Goal: Transaction & Acquisition: Purchase product/service

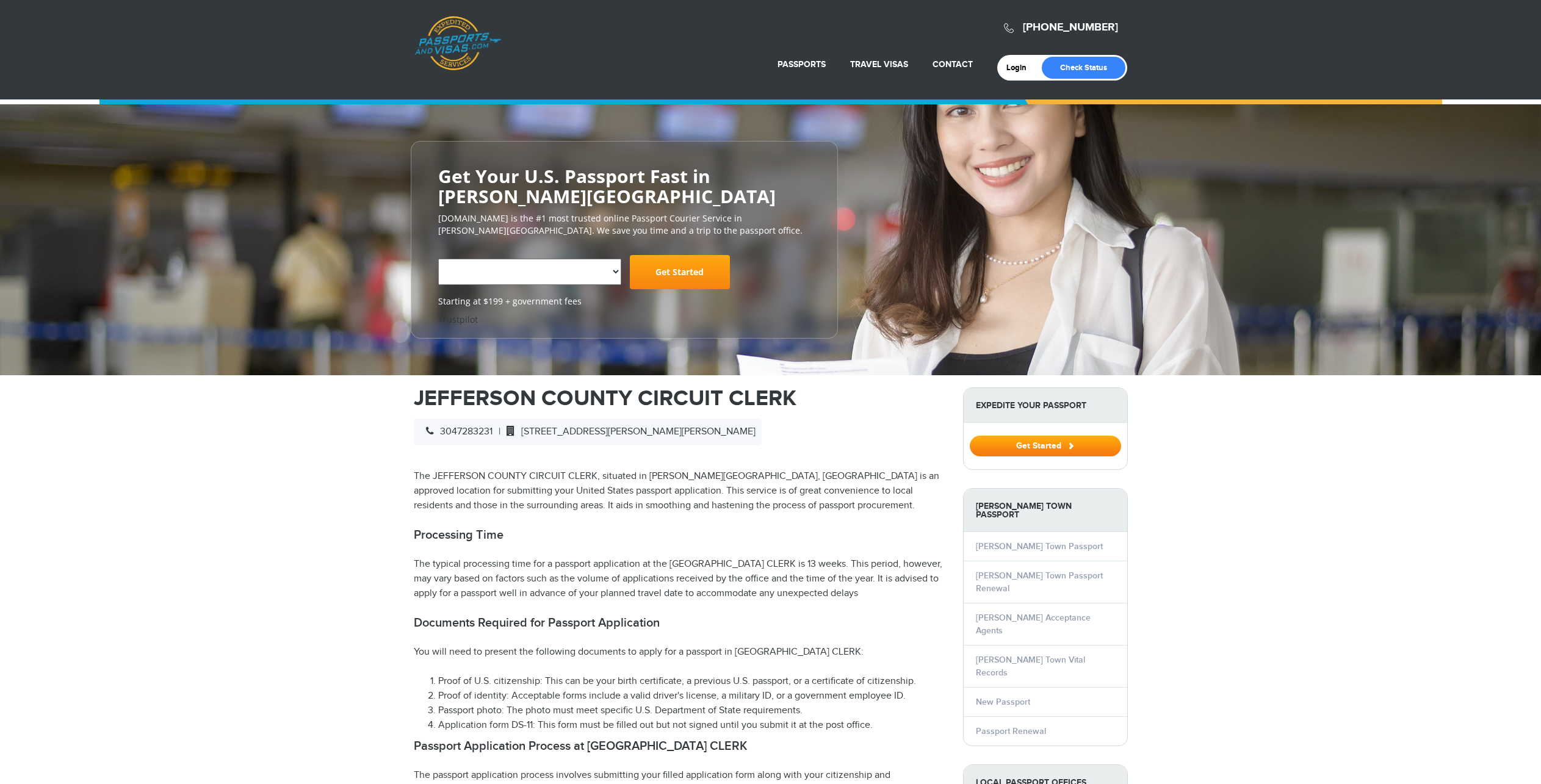
select select "**********"
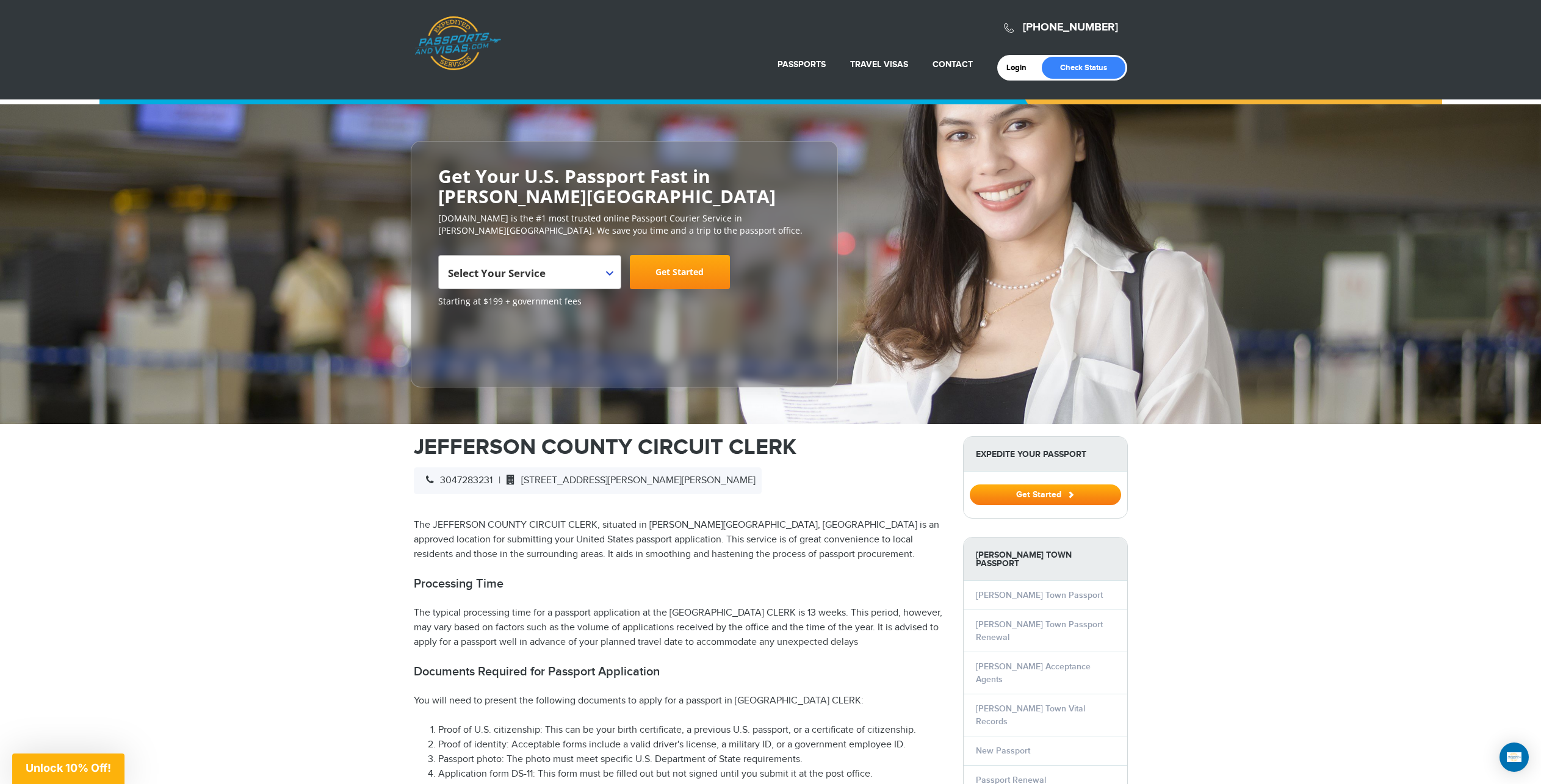
click at [609, 274] on b at bounding box center [609, 273] width 7 height 5
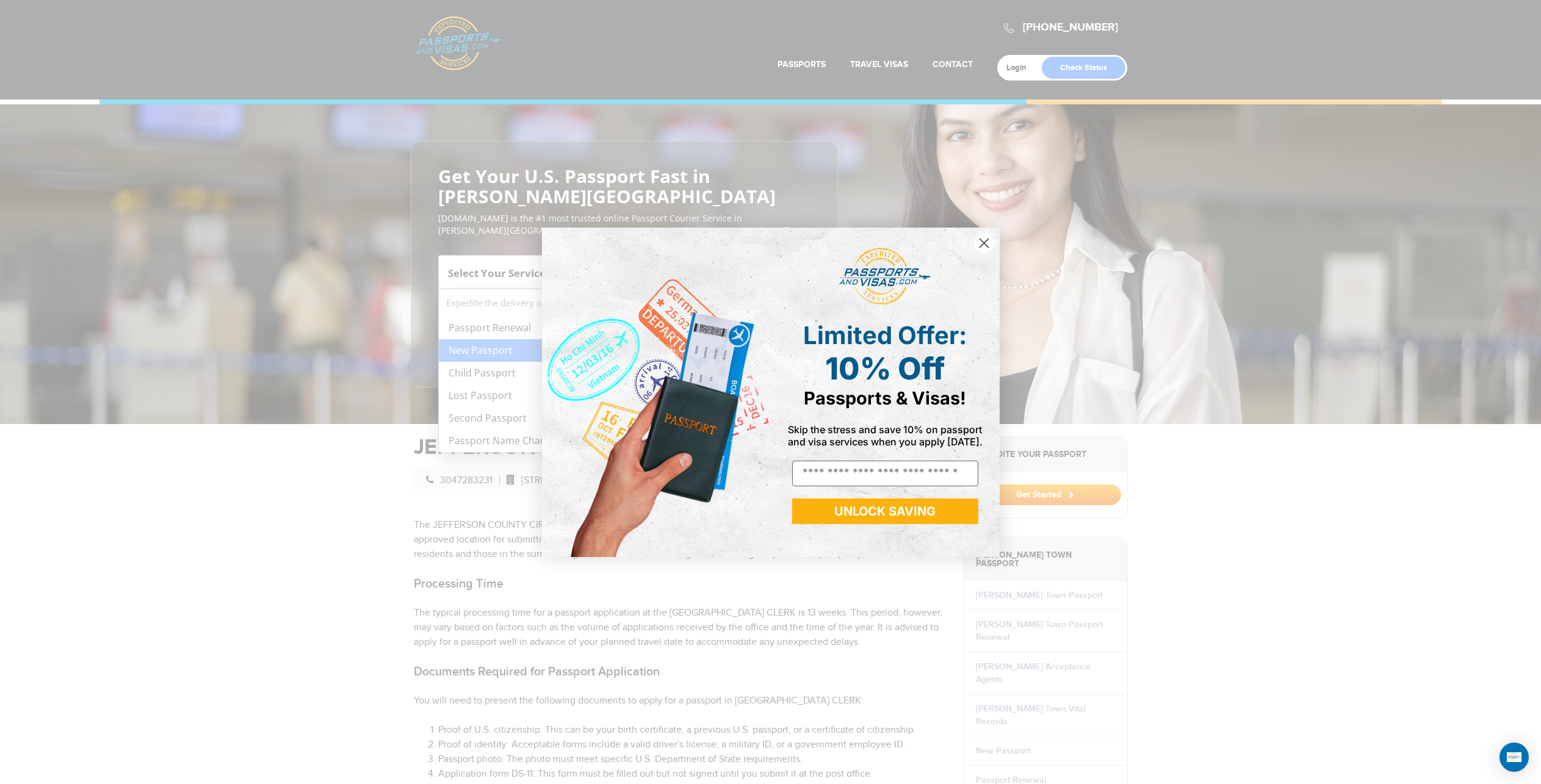
click at [492, 351] on div "Close dialog Limited Offer: 10% Off Passports & Visas! Skip the stress and save…" at bounding box center [770, 392] width 1541 height 784
click at [985, 243] on circle "Close dialog" at bounding box center [983, 243] width 20 height 20
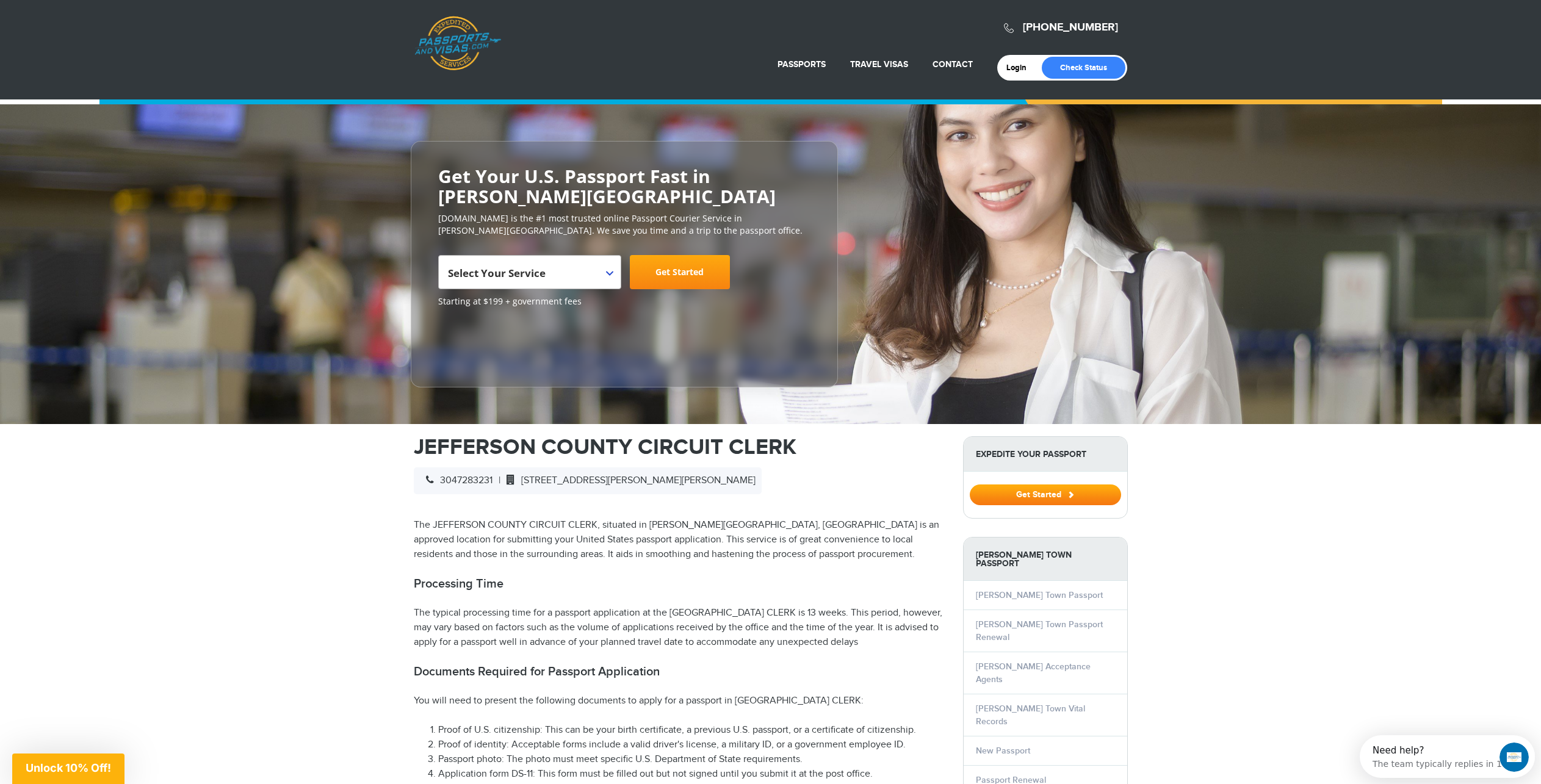
click at [609, 269] on span at bounding box center [614, 263] width 12 height 16
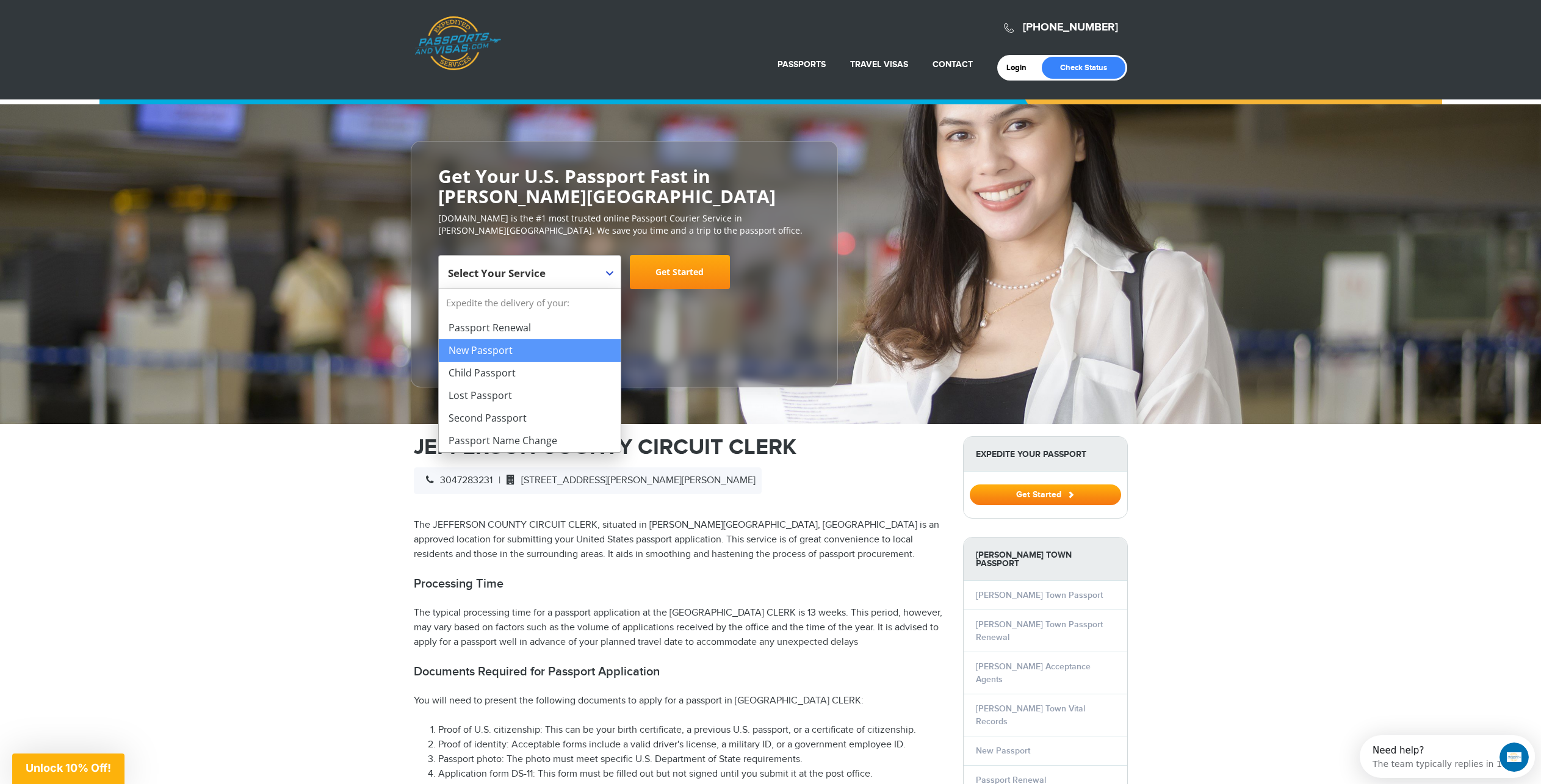
select select "**********"
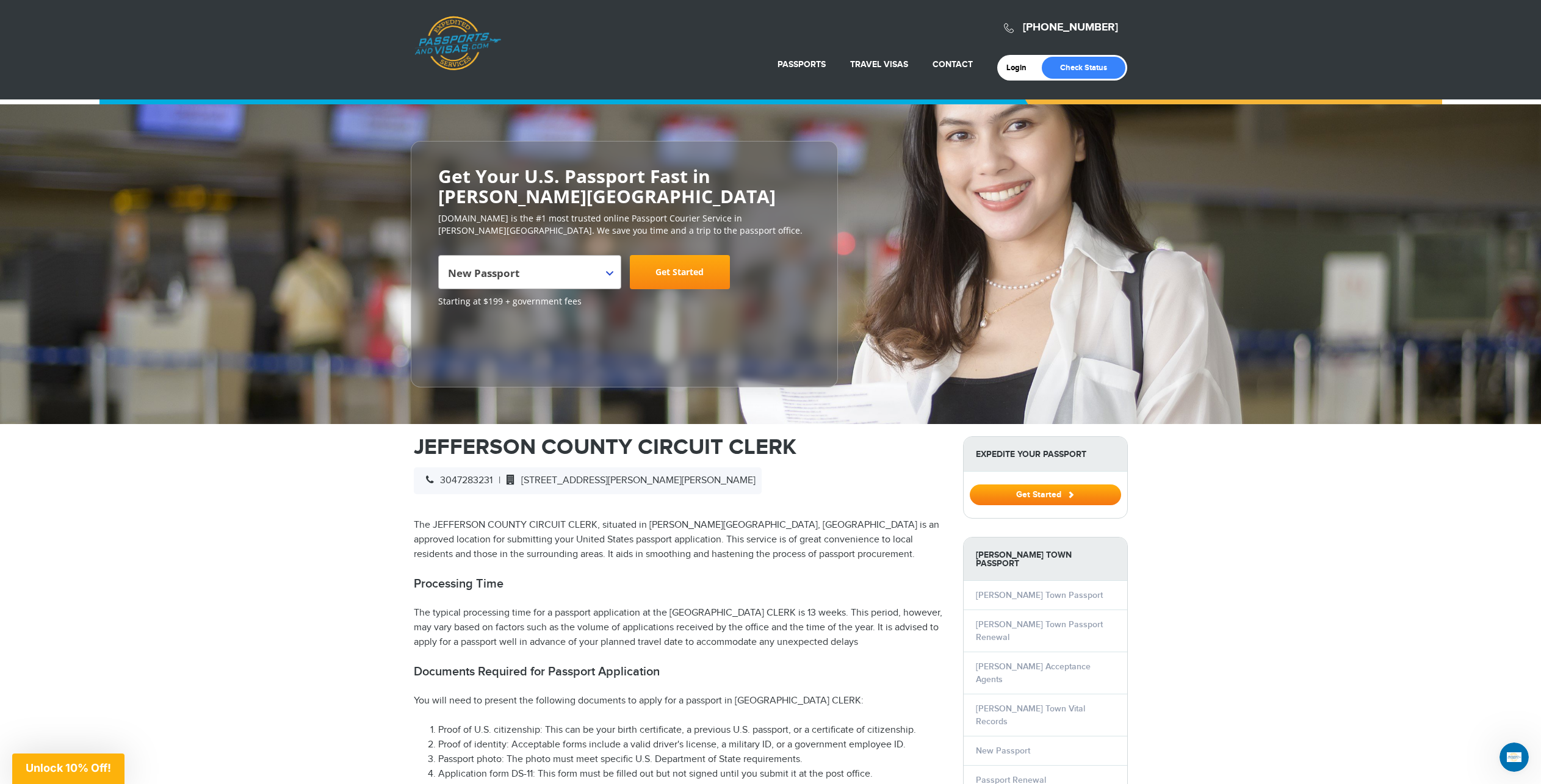
click at [681, 268] on link "Get Started" at bounding box center [679, 273] width 100 height 34
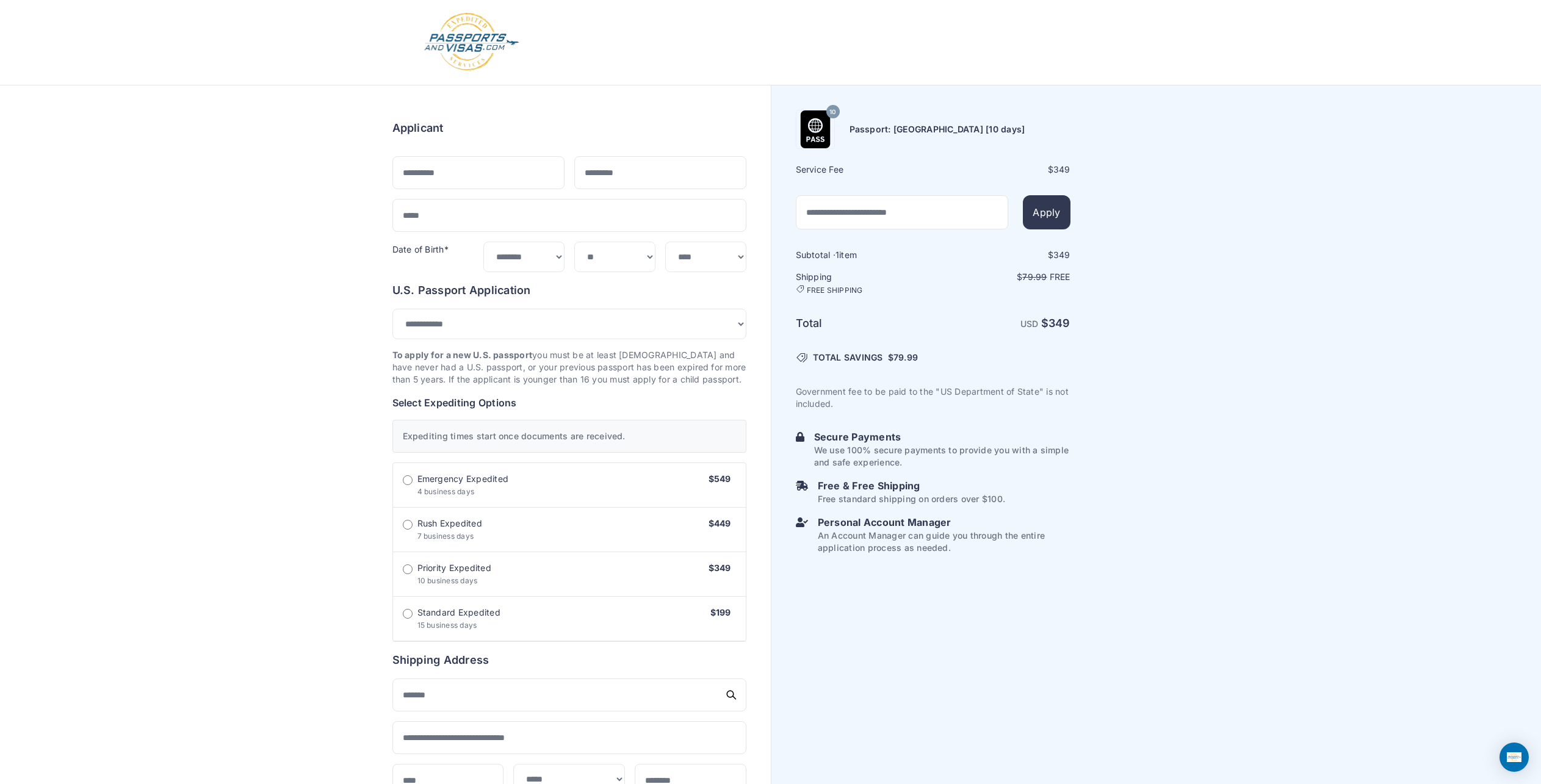
select select "***"
click at [448, 624] on span "Standard Expedited 15 business days" at bounding box center [459, 622] width 83 height 24
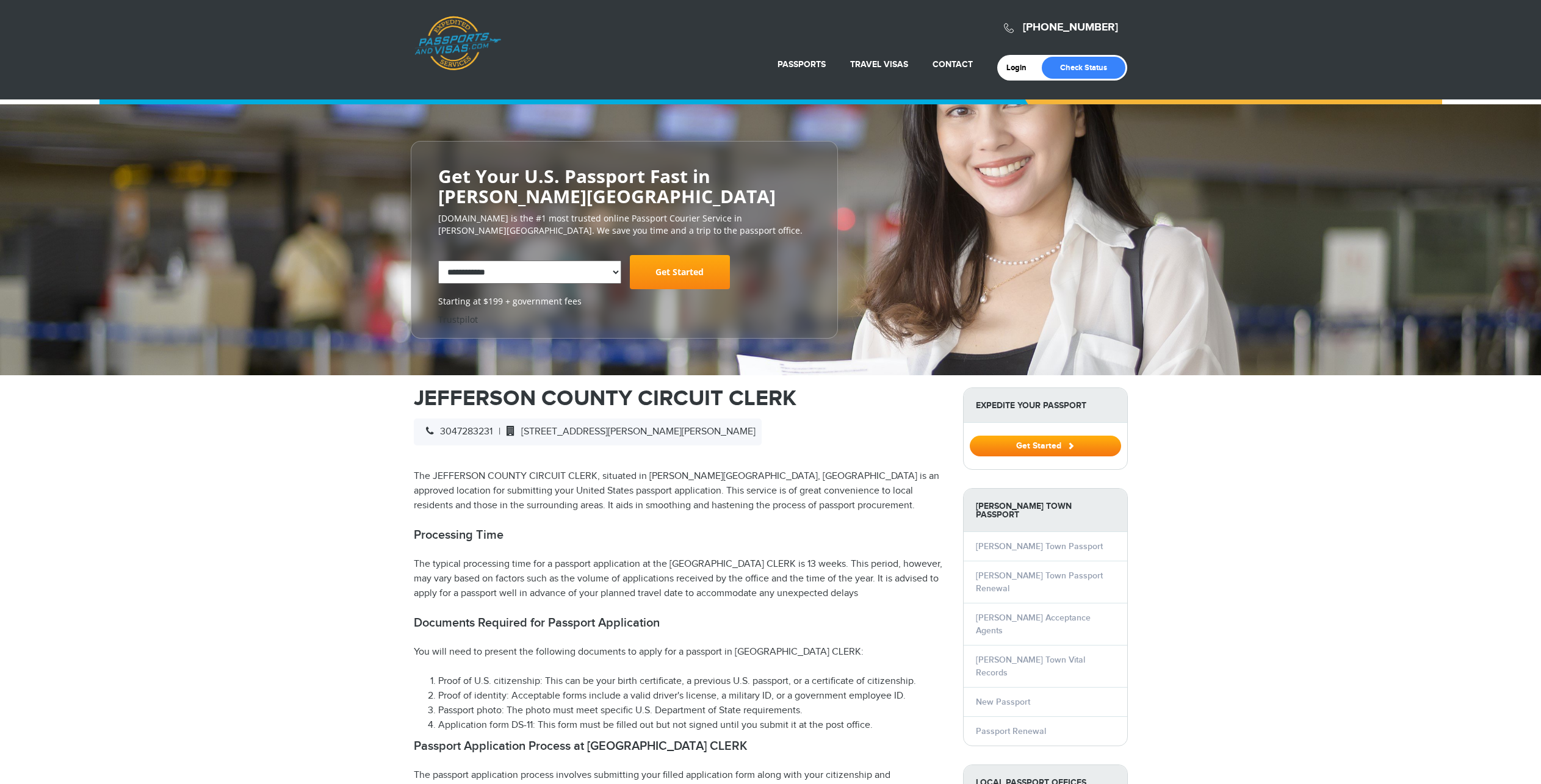
select select "**********"
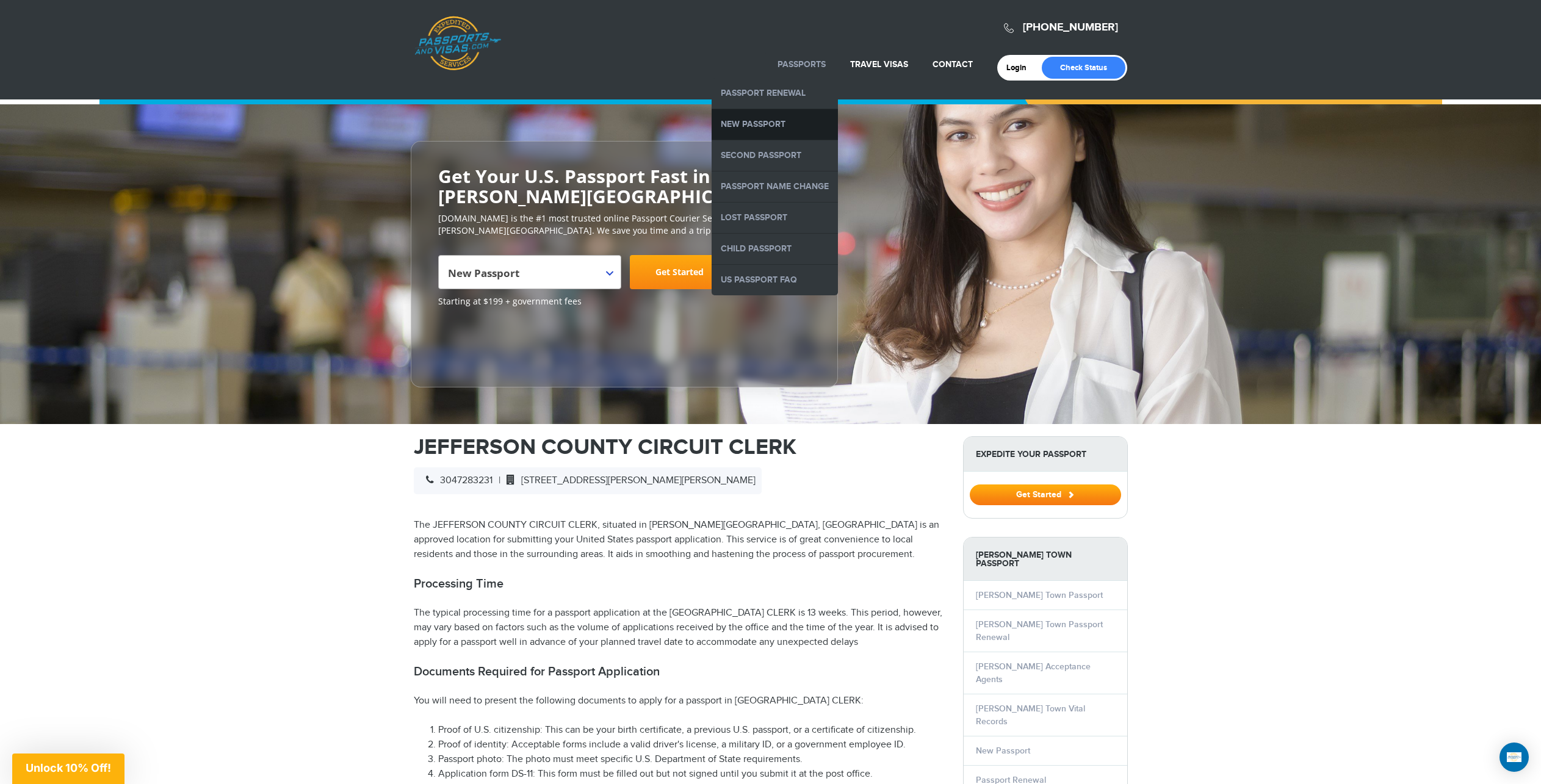
click at [750, 128] on link "New Passport" at bounding box center [775, 124] width 126 height 31
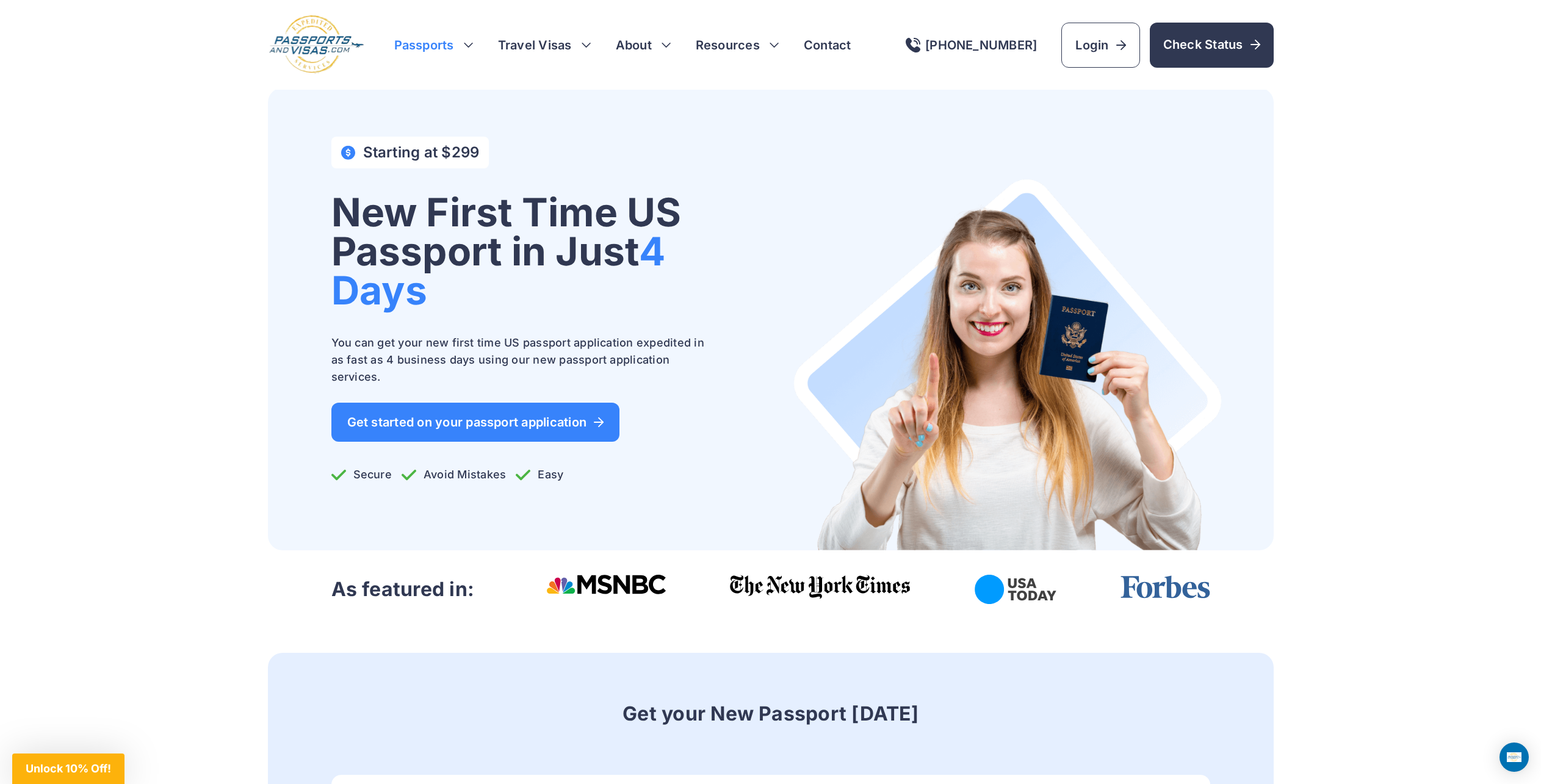
click at [432, 43] on h3 "Passports" at bounding box center [434, 45] width 79 height 17
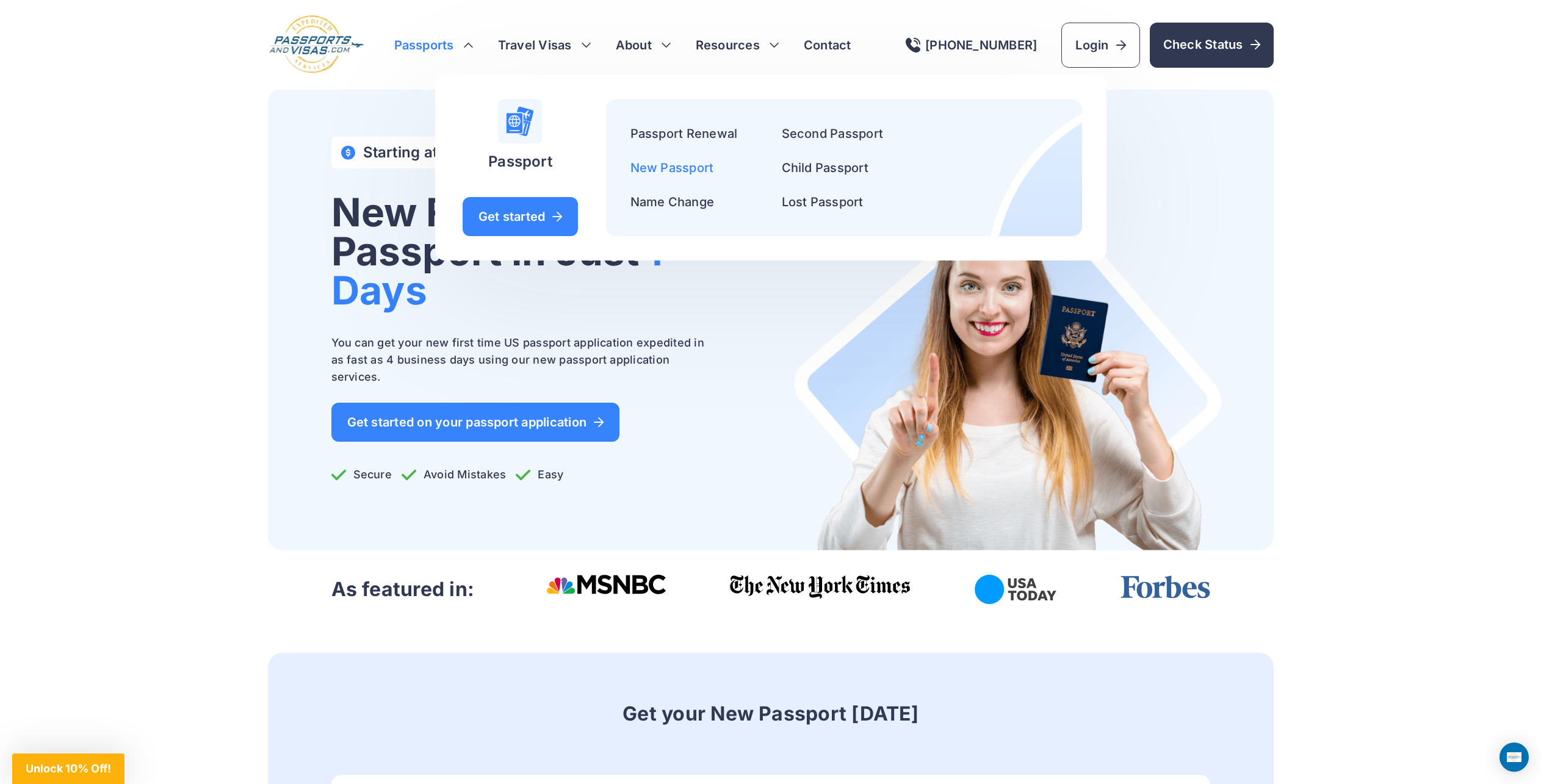
click at [673, 167] on link "New Passport" at bounding box center [672, 167] width 84 height 15
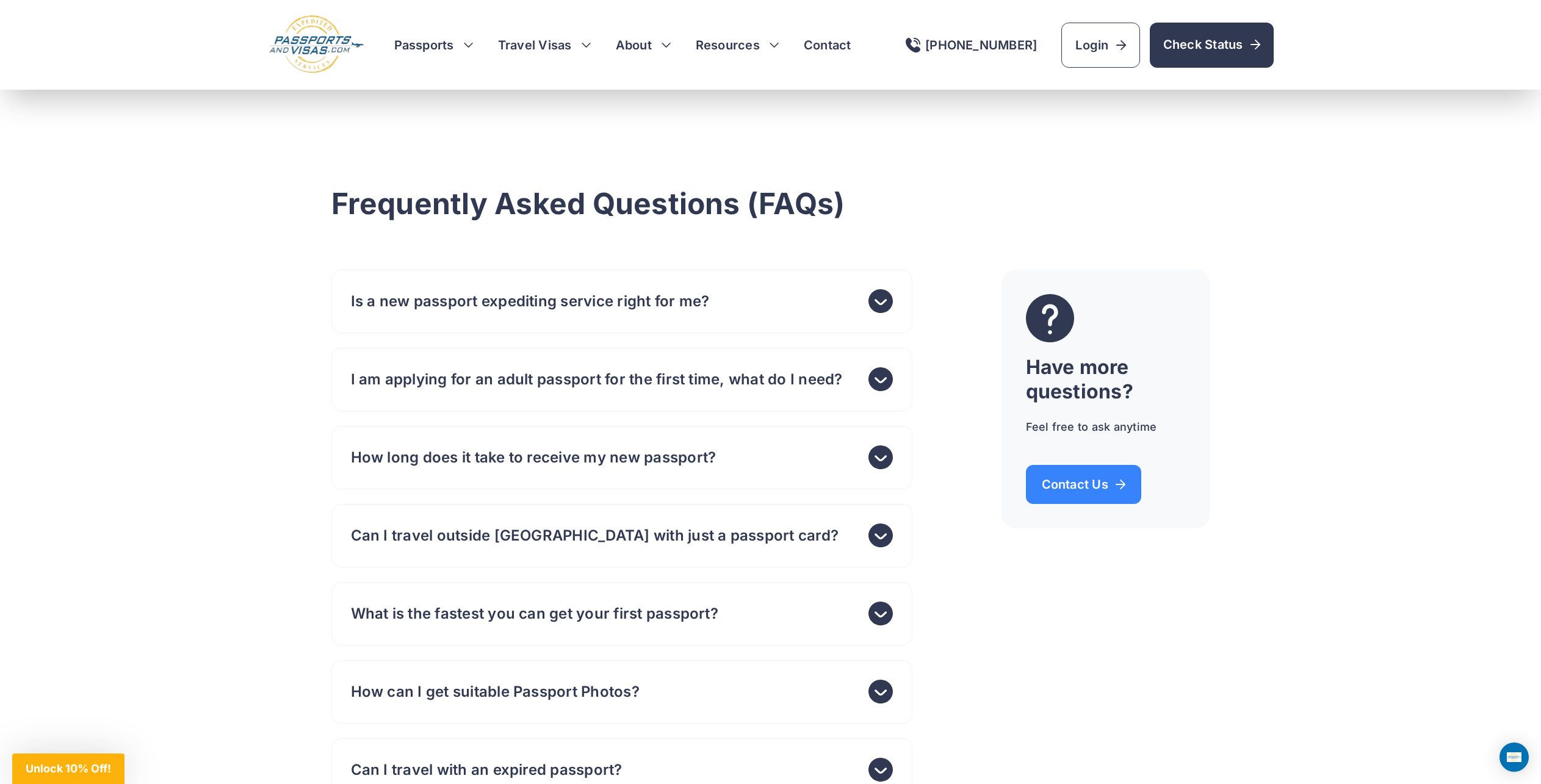
scroll to position [3967, 0]
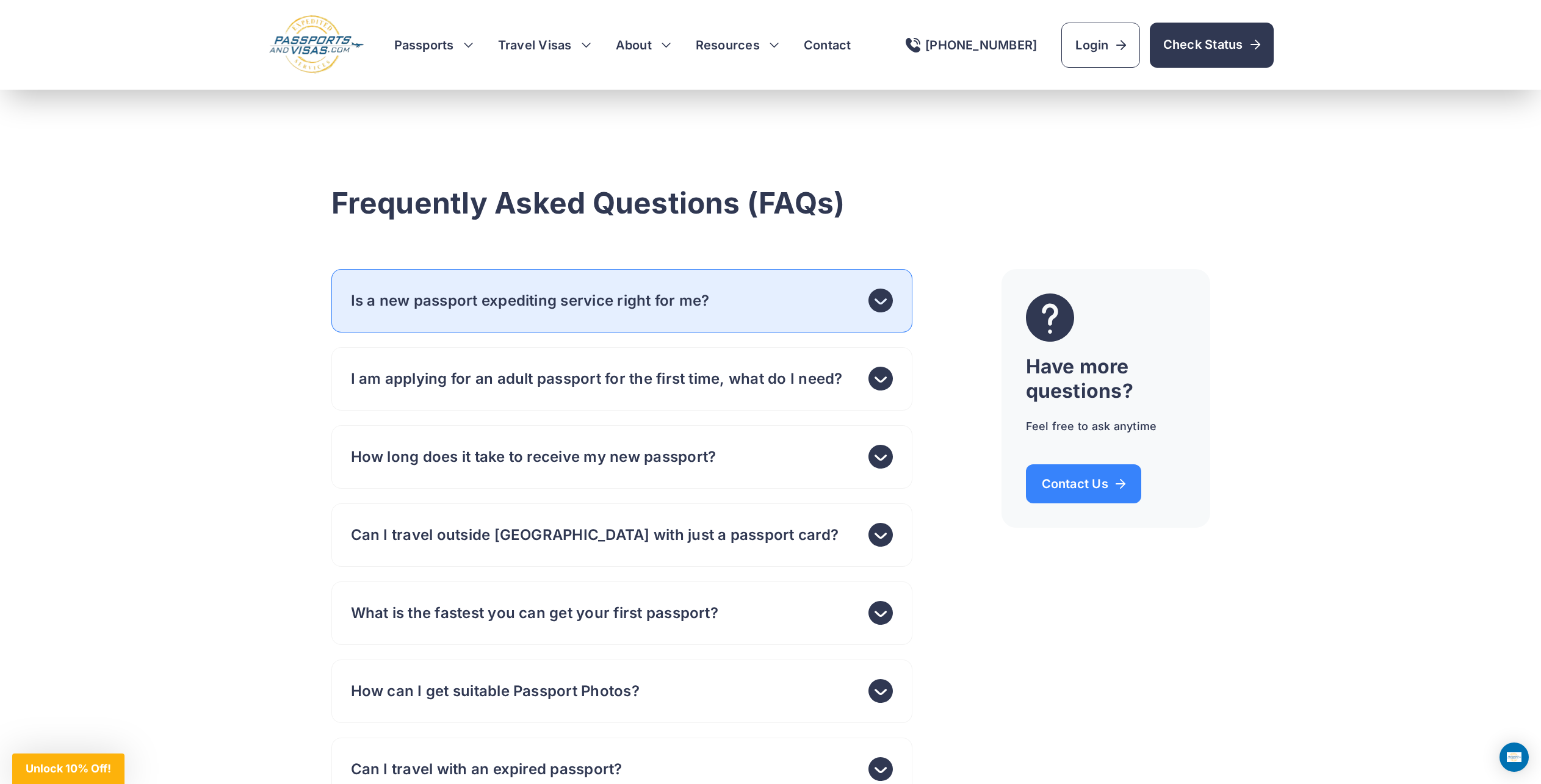
click at [874, 312] on icon at bounding box center [881, 300] width 24 height 24
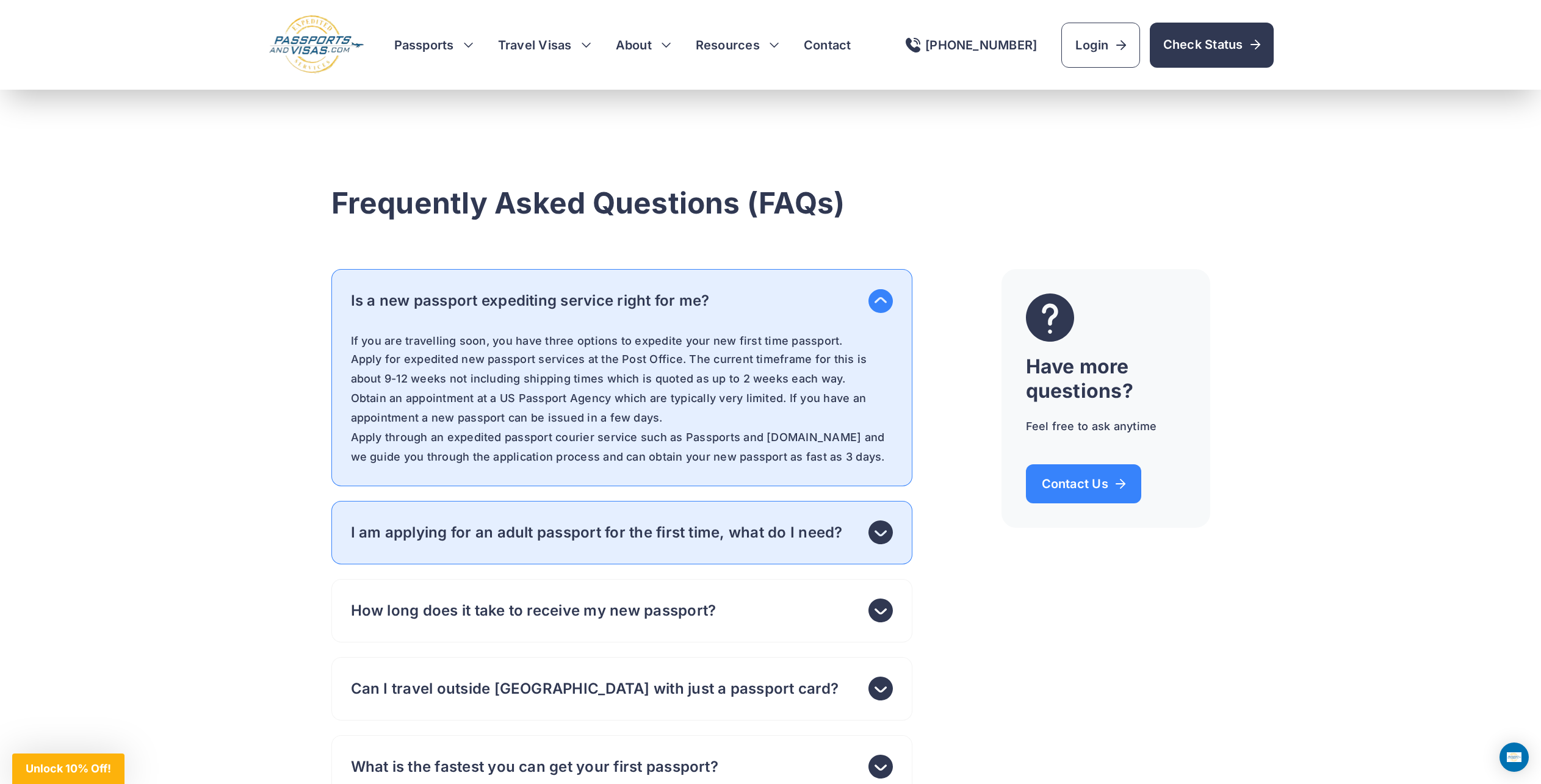
click at [876, 545] on icon at bounding box center [881, 532] width 24 height 24
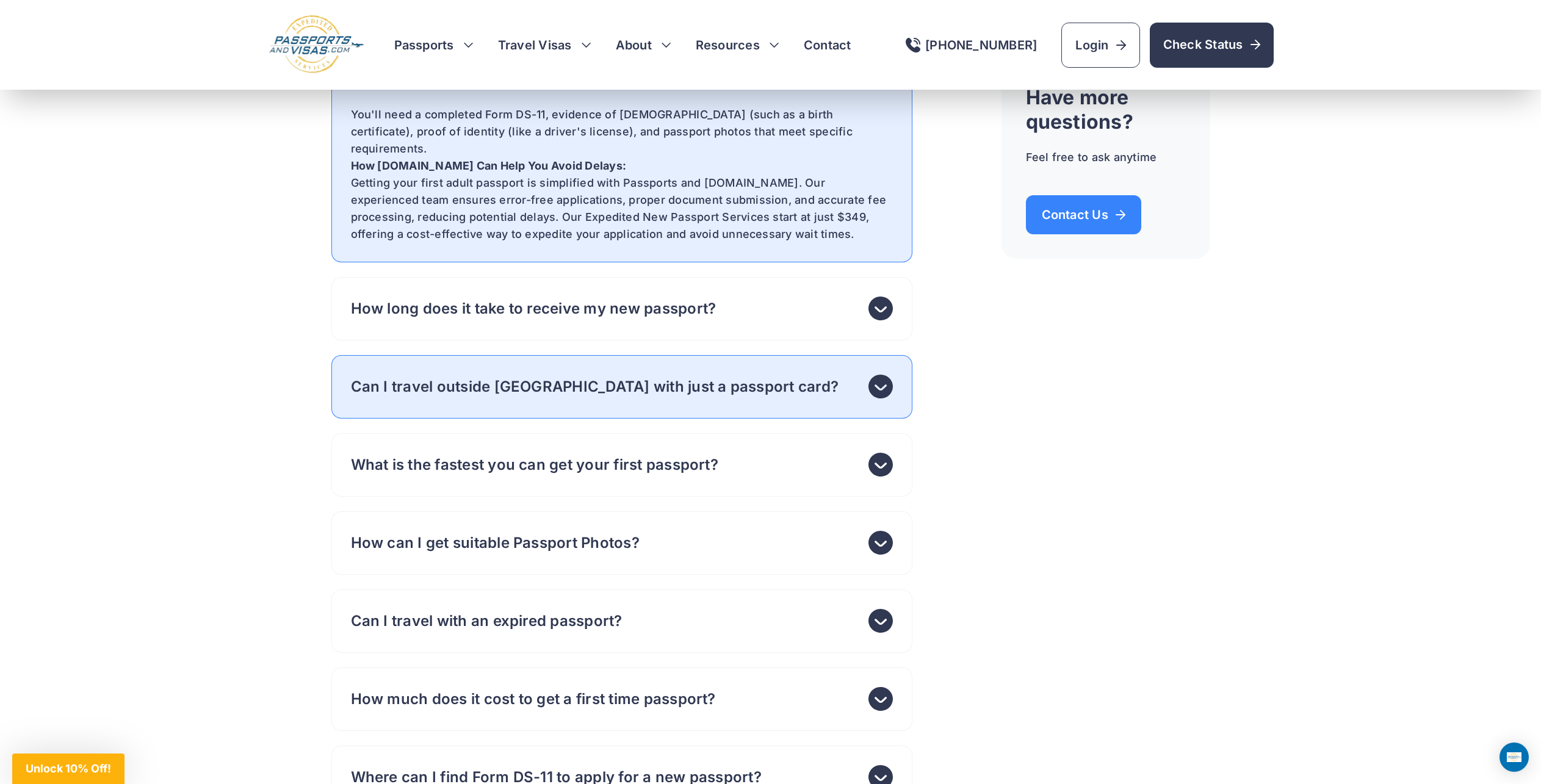
scroll to position [4271, 0]
click at [877, 390] on icon at bounding box center [881, 386] width 24 height 24
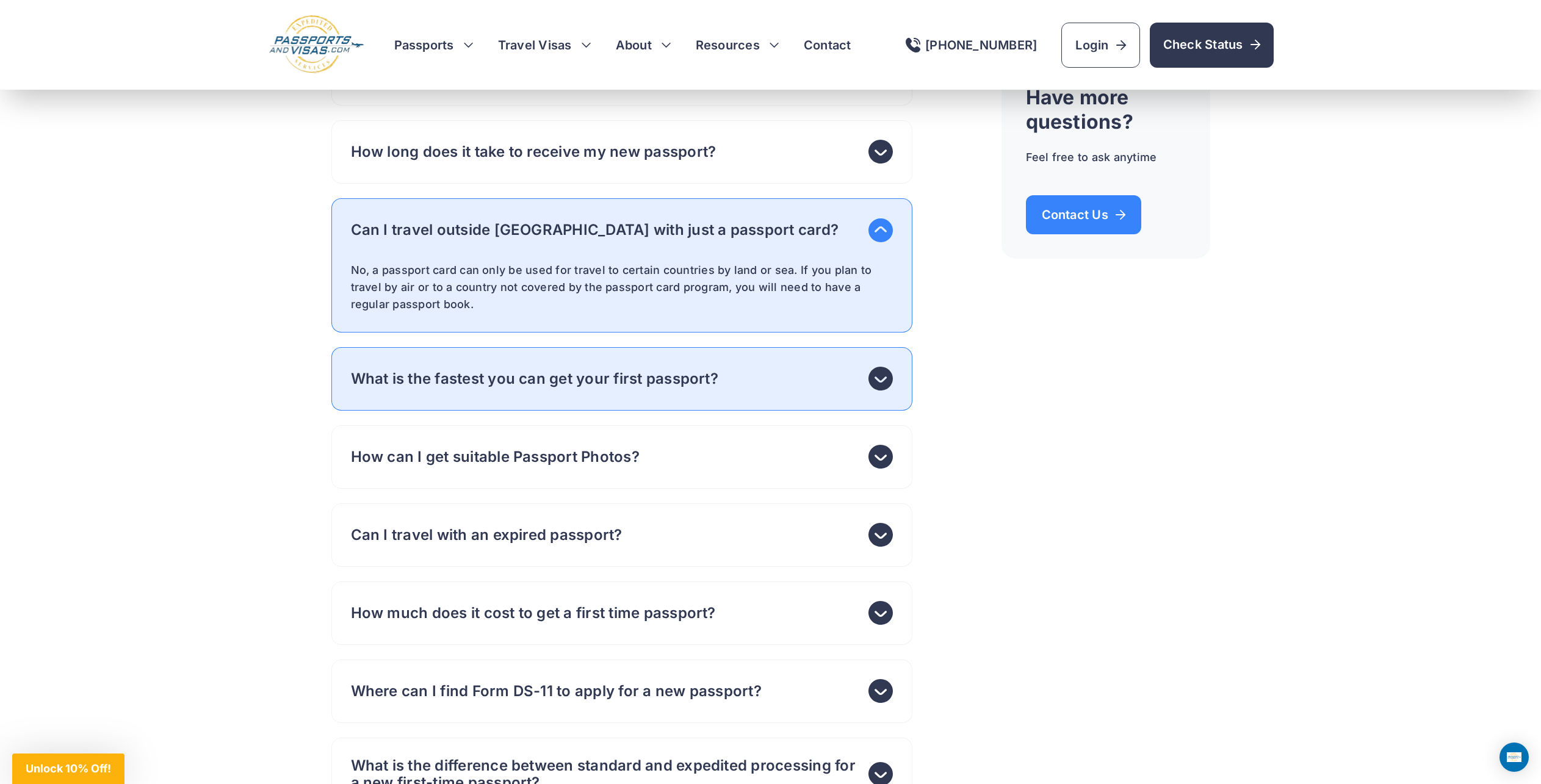
click at [877, 391] on icon at bounding box center [881, 378] width 24 height 24
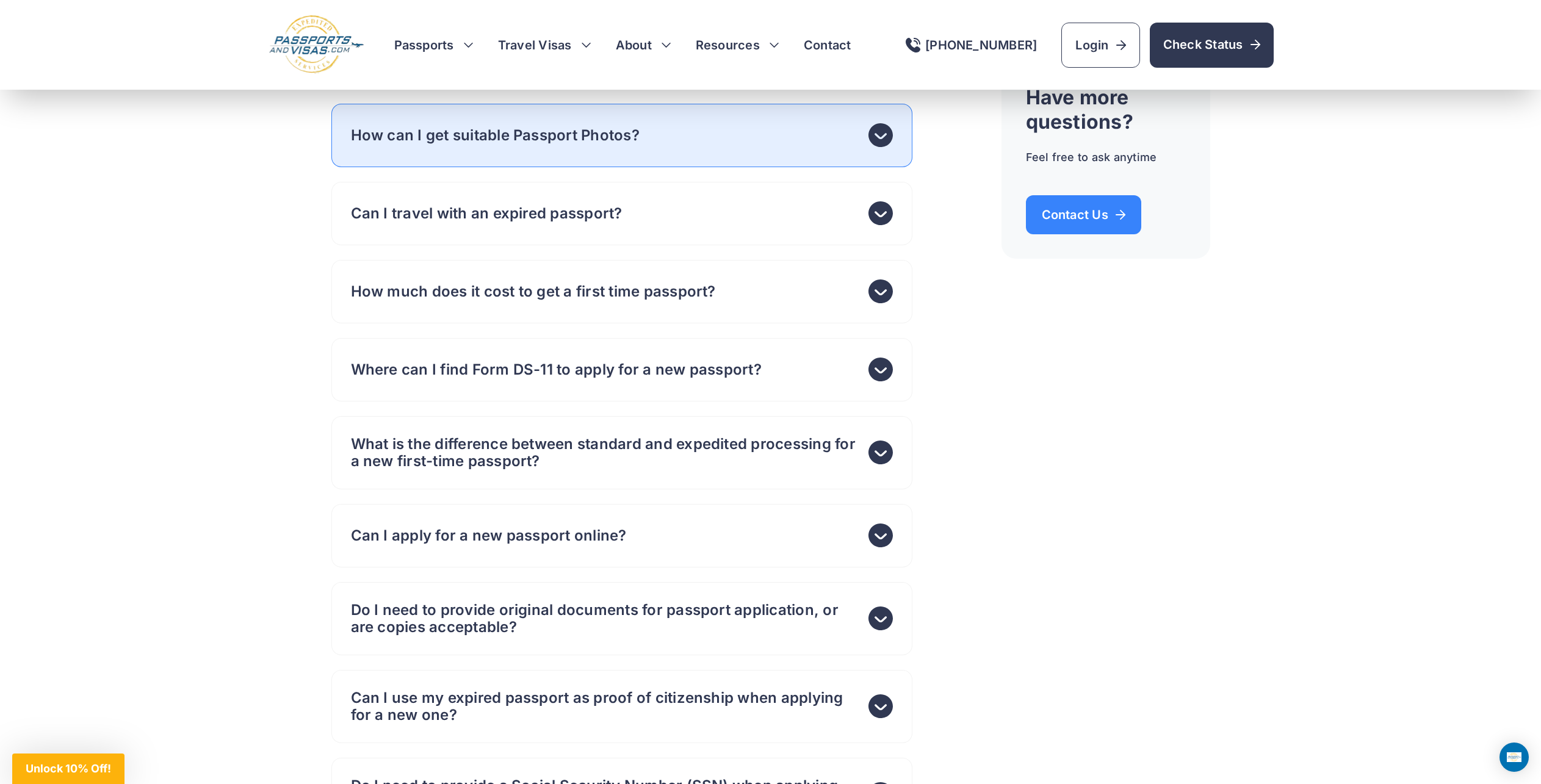
scroll to position [4576, 0]
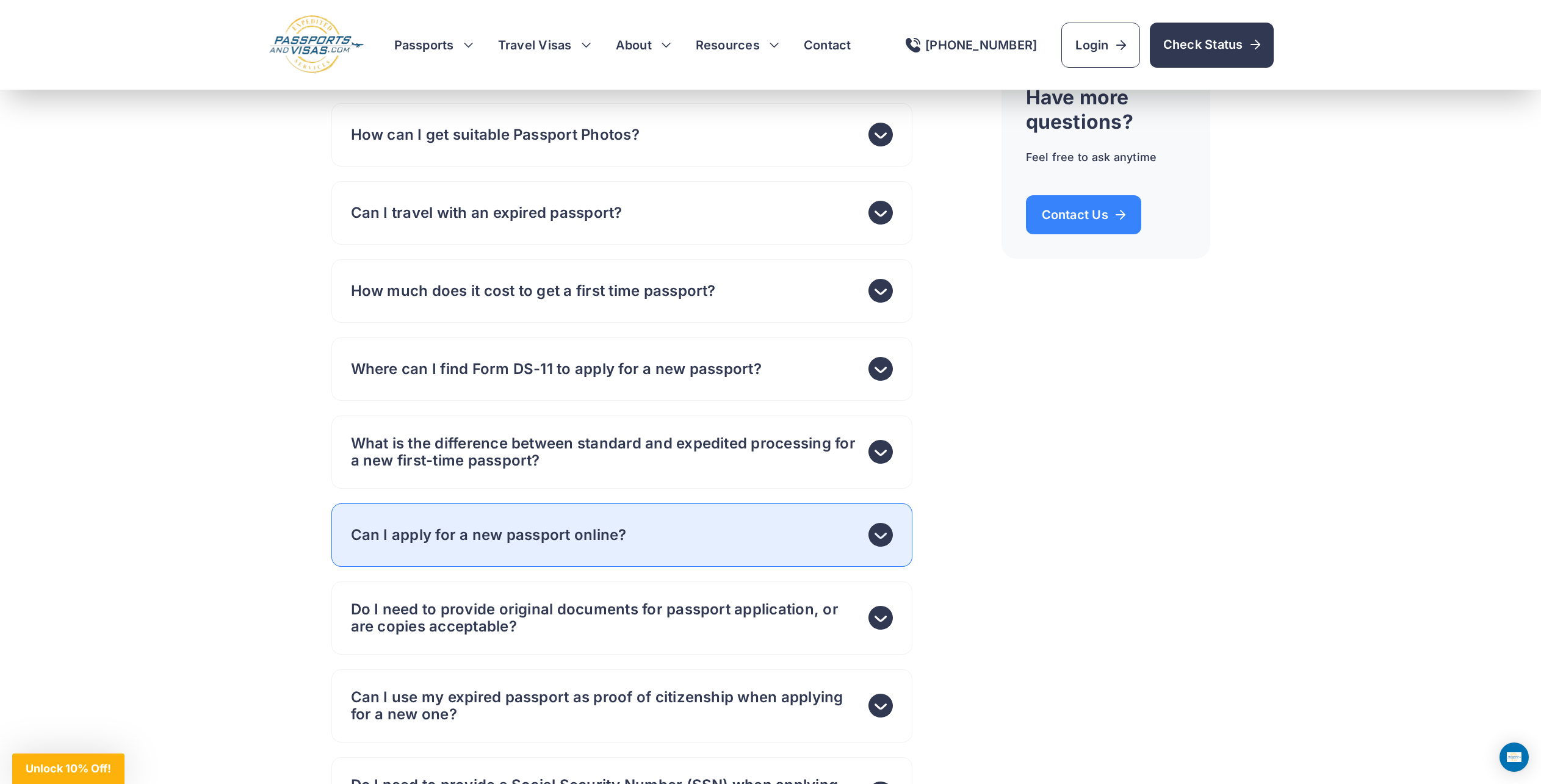
click at [886, 547] on icon at bounding box center [881, 535] width 24 height 24
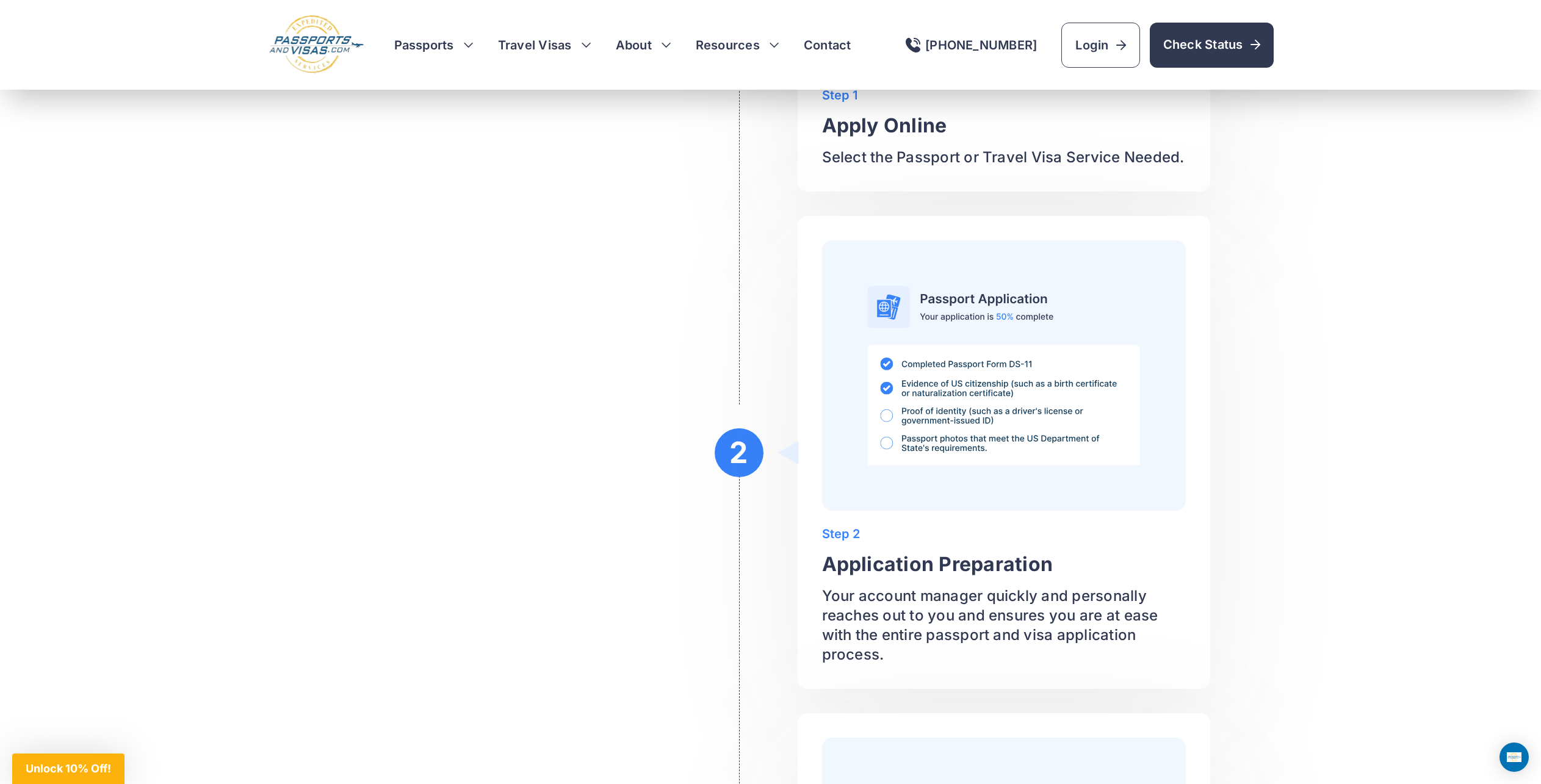
scroll to position [1589, 0]
